Goal: Transaction & Acquisition: Purchase product/service

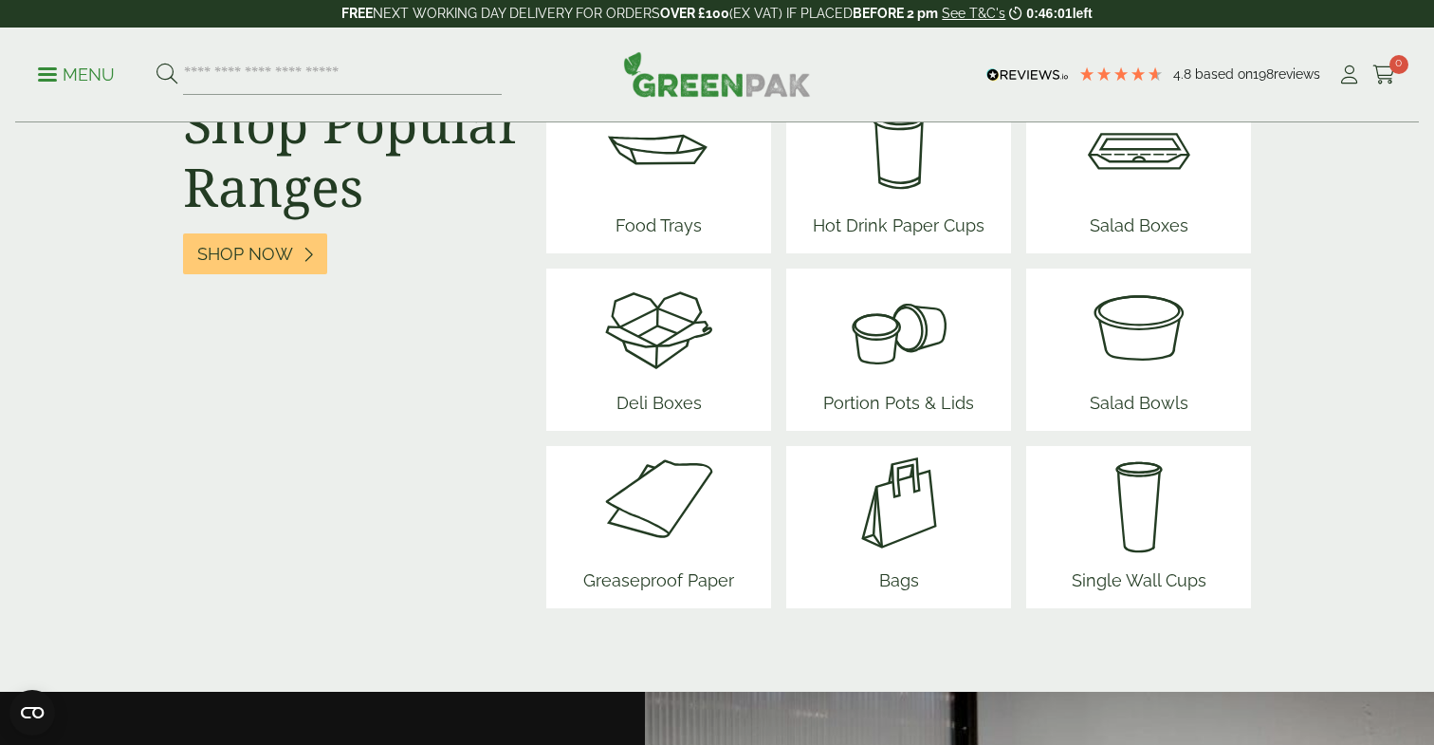
scroll to position [2475, 0]
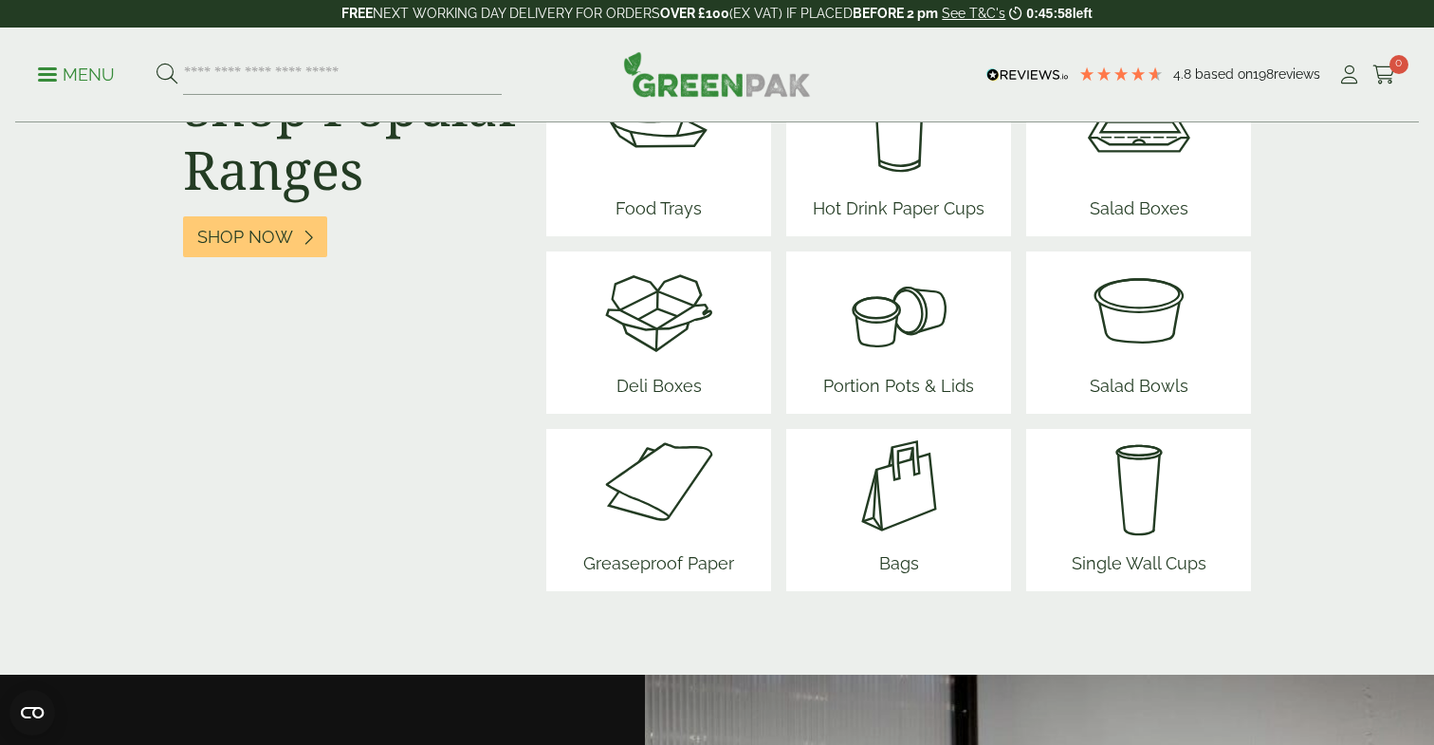
click at [913, 493] on img at bounding box center [899, 486] width 114 height 114
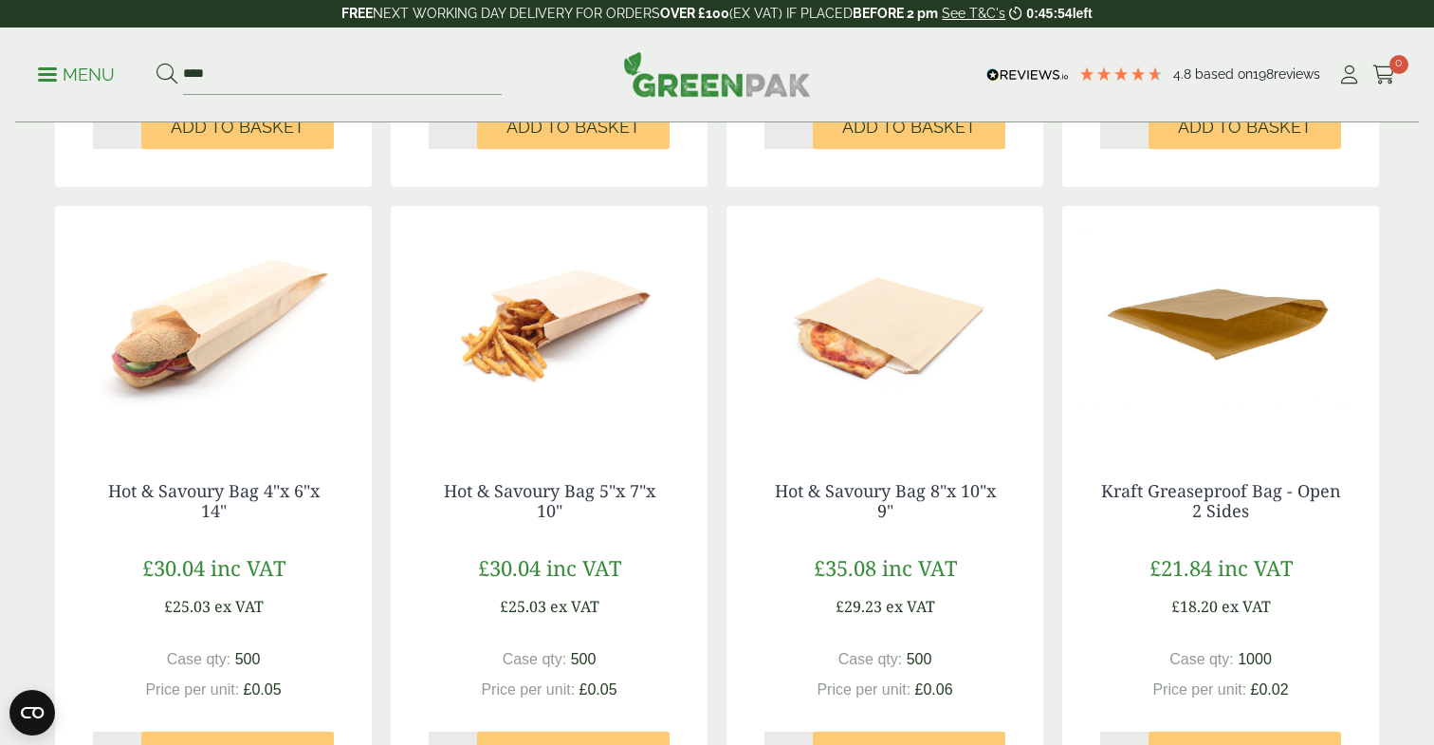
scroll to position [868, 0]
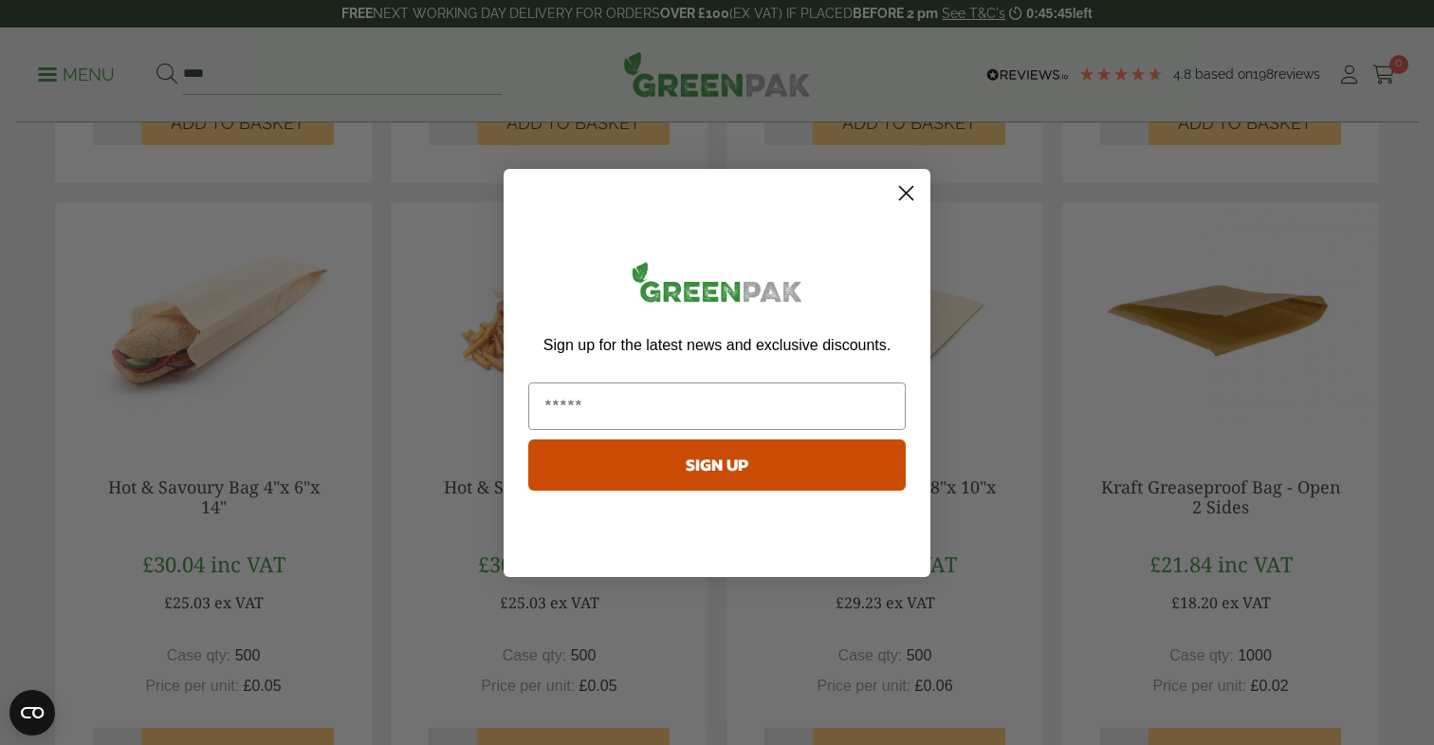
click at [909, 192] on circle "Close dialog" at bounding box center [906, 191] width 31 height 31
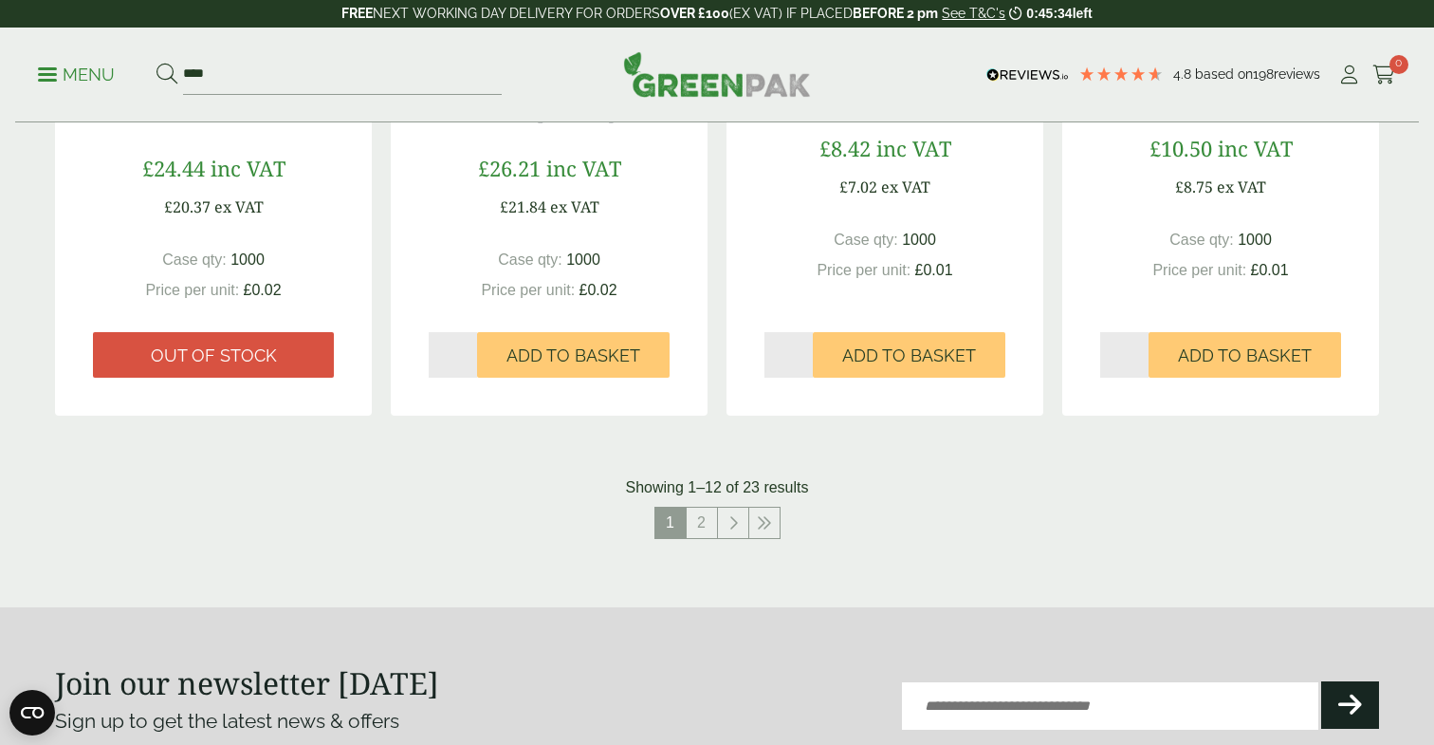
scroll to position [1911, 0]
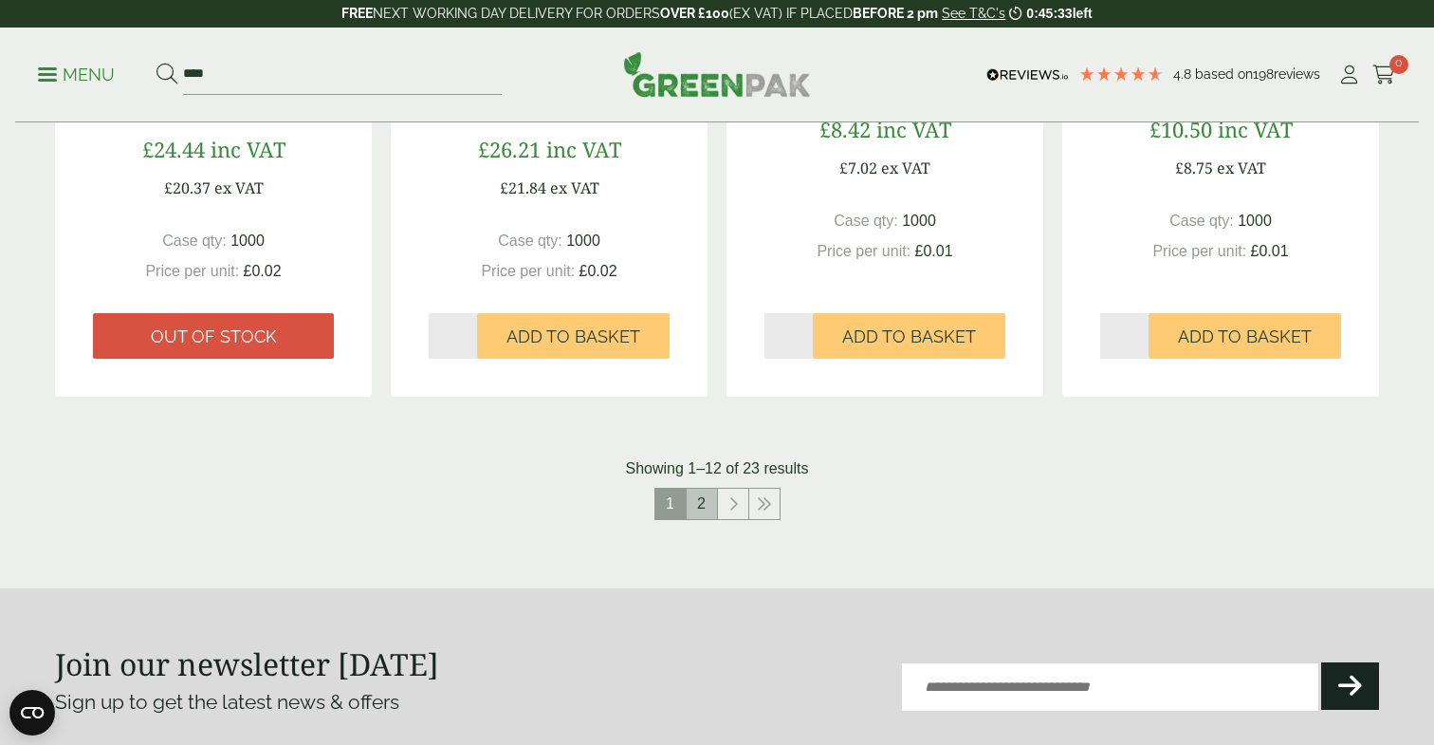
click at [706, 507] on link "2" at bounding box center [702, 504] width 30 height 30
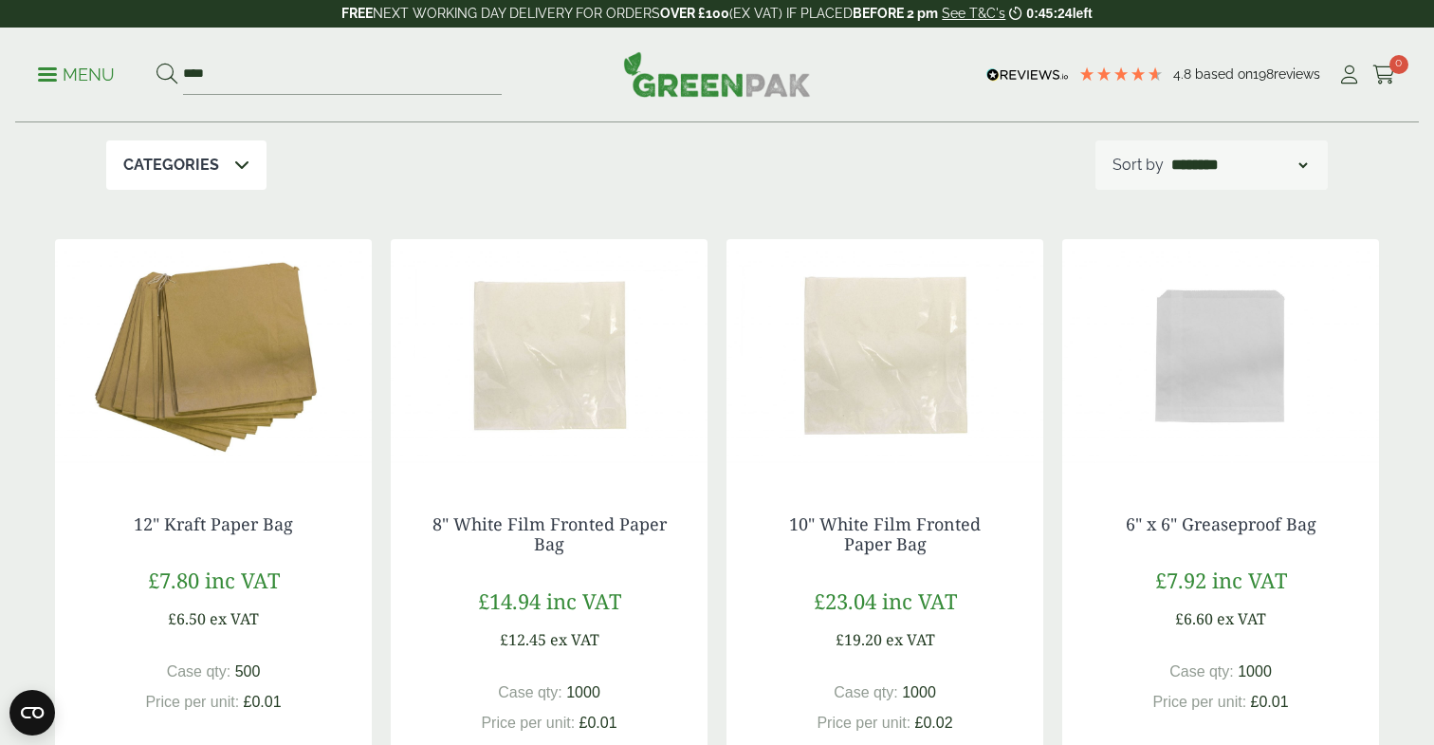
scroll to position [201, 0]
click at [1219, 341] on img at bounding box center [1221, 359] width 317 height 237
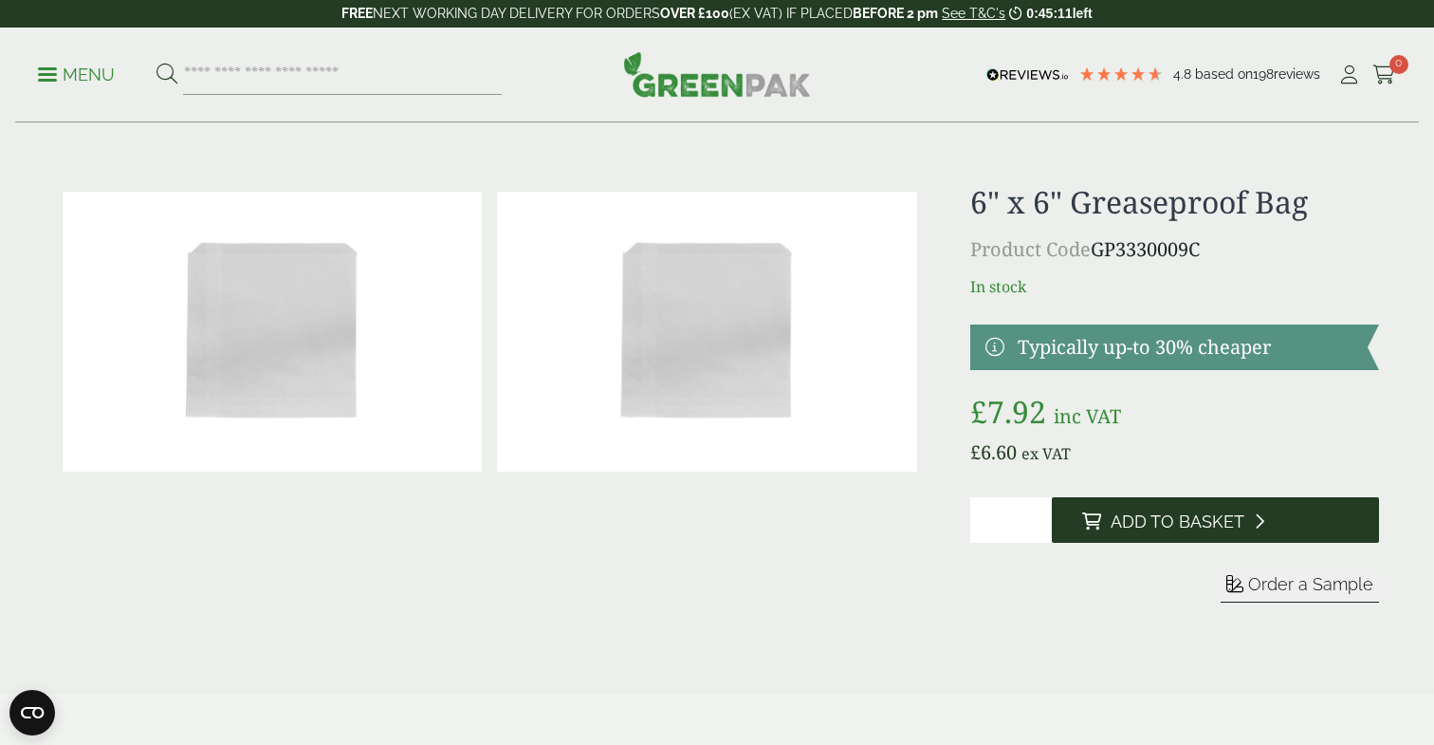
click at [1178, 522] on span "Add to Basket" at bounding box center [1178, 521] width 134 height 21
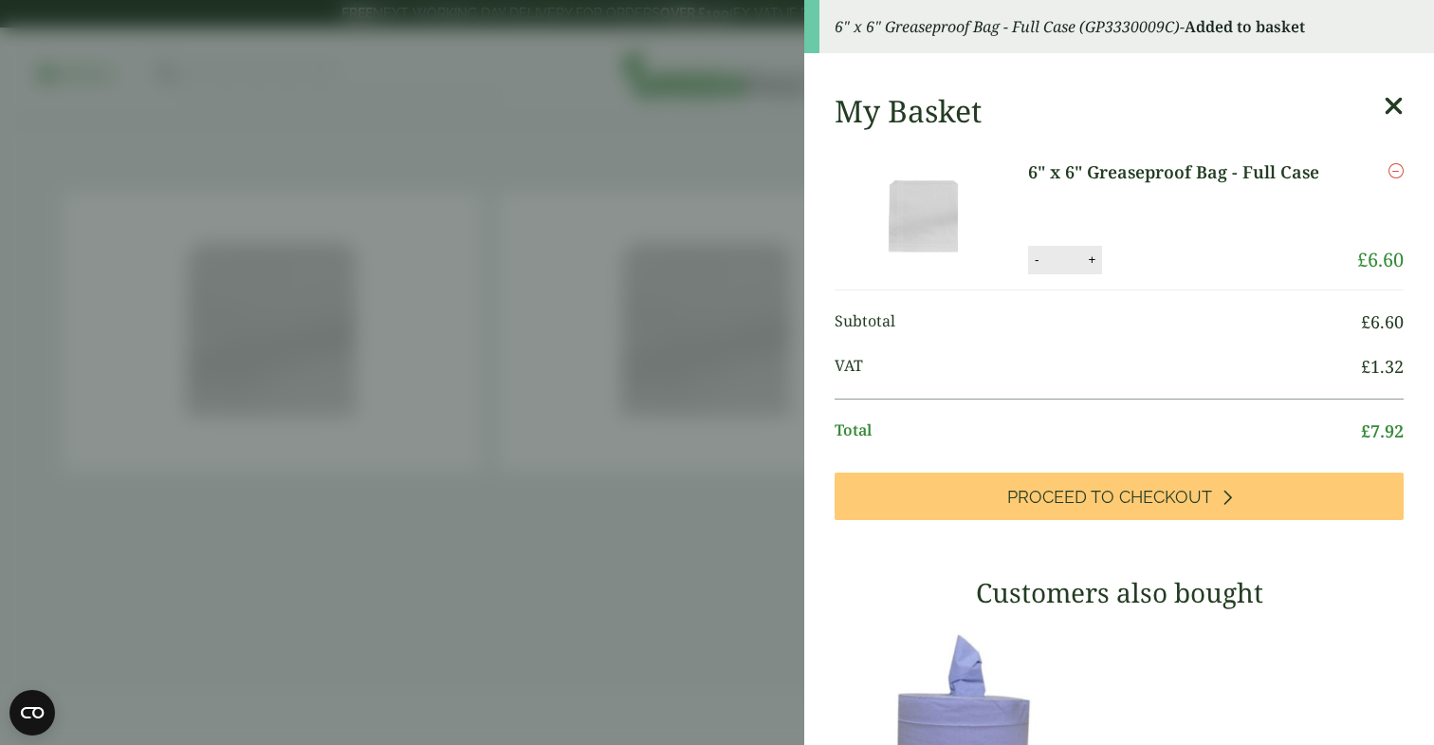
click at [539, 549] on aside "6" x 6" Greaseproof Bag - Full Case (GP3330009C) - Added to basket My Basket 6"…" at bounding box center [717, 372] width 1434 height 745
